Goal: Information Seeking & Learning: Learn about a topic

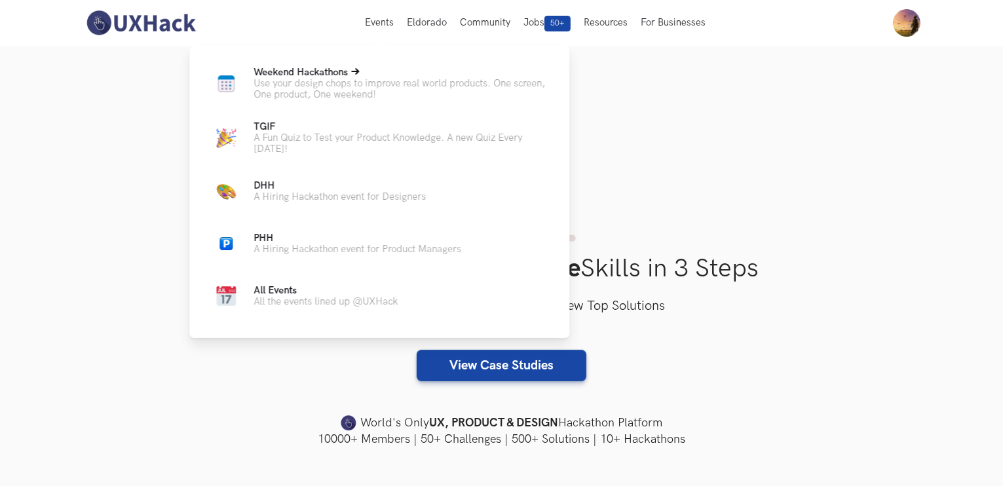
click at [382, 94] on p "Use your design chops to improve real world products. One screen, One product, …" at bounding box center [400, 89] width 295 height 22
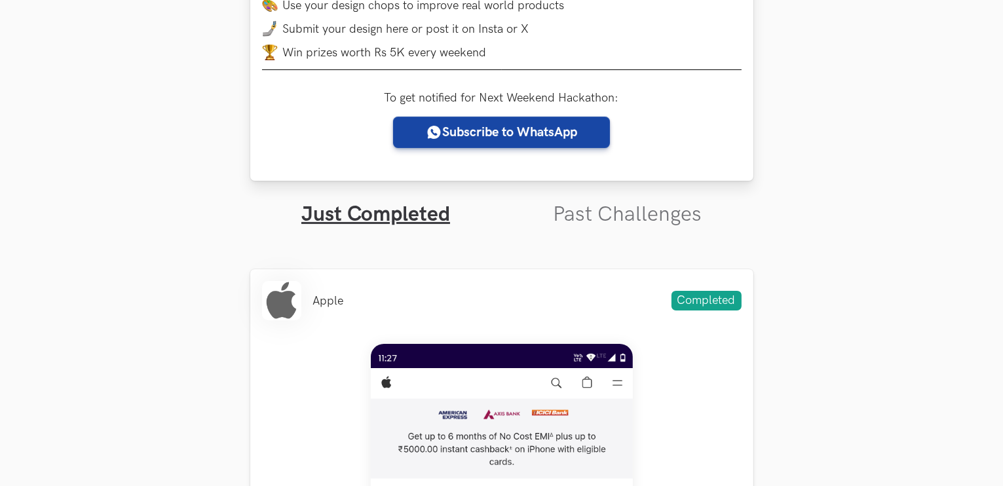
scroll to position [283, 0]
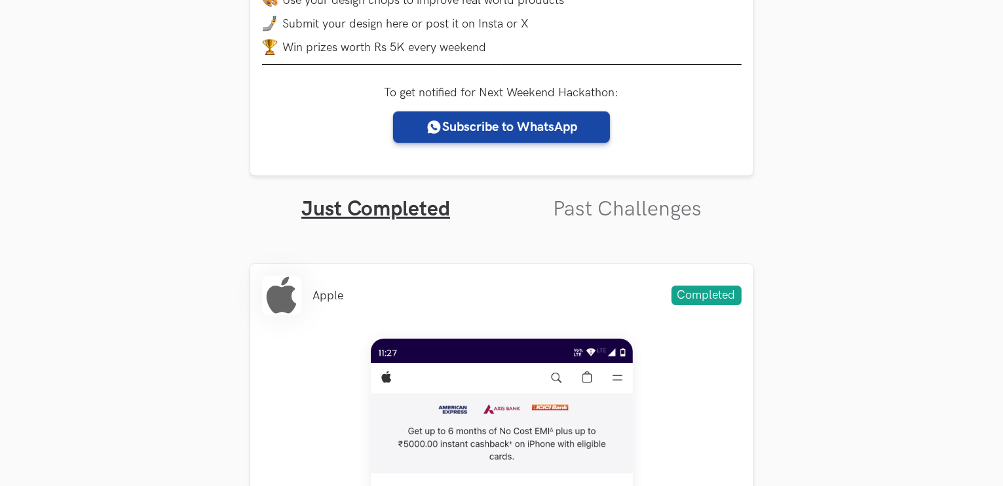
click at [591, 213] on link "Past Challenges" at bounding box center [627, 209] width 149 height 26
